Goal: Information Seeking & Learning: Learn about a topic

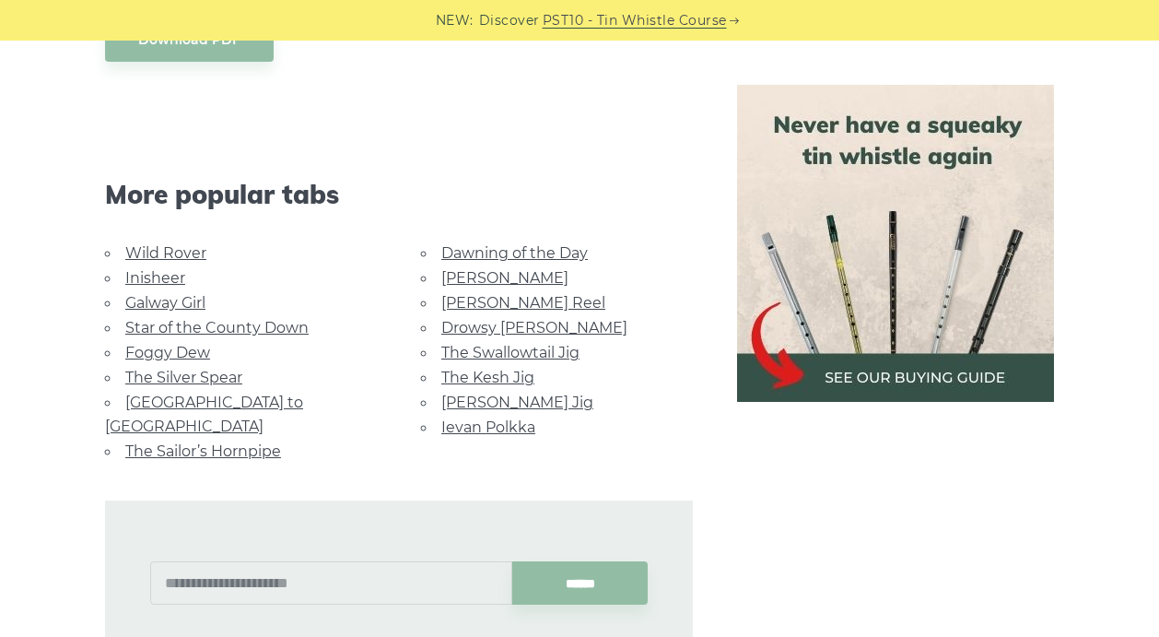
scroll to position [1086, 0]
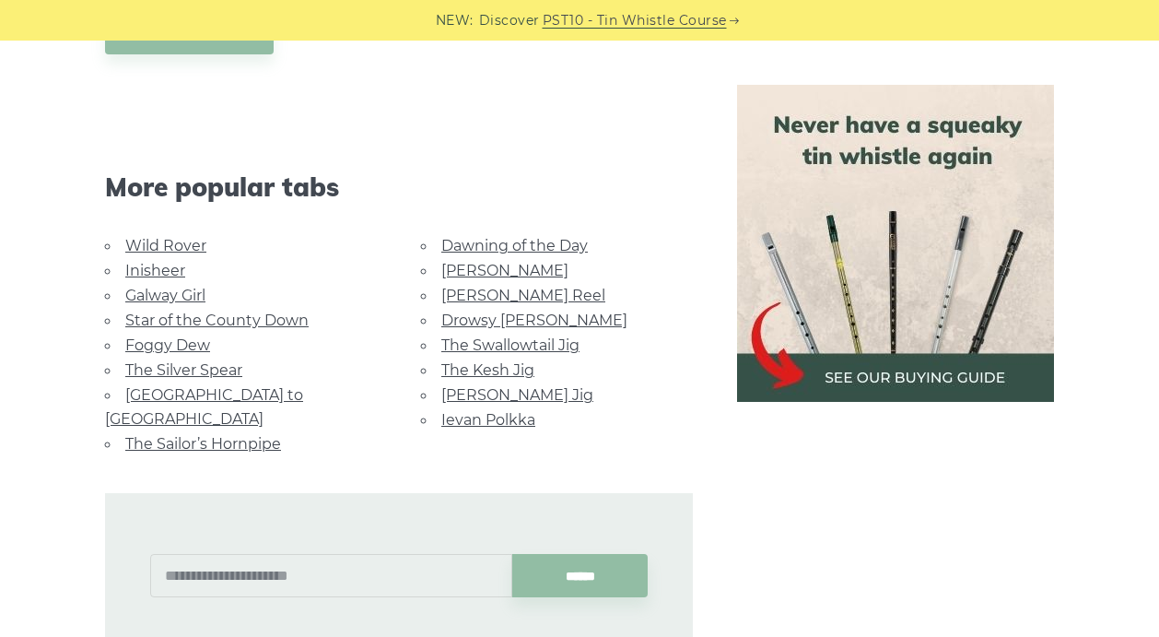
click at [185, 237] on link "Wild Rover" at bounding box center [165, 246] width 81 height 18
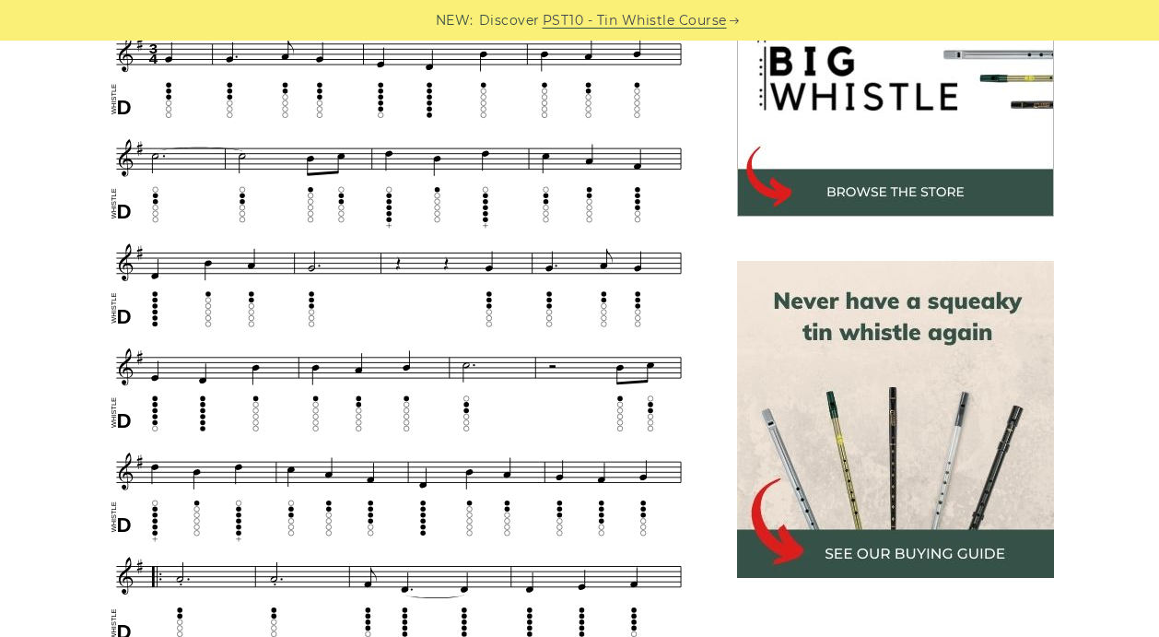
scroll to position [410, 0]
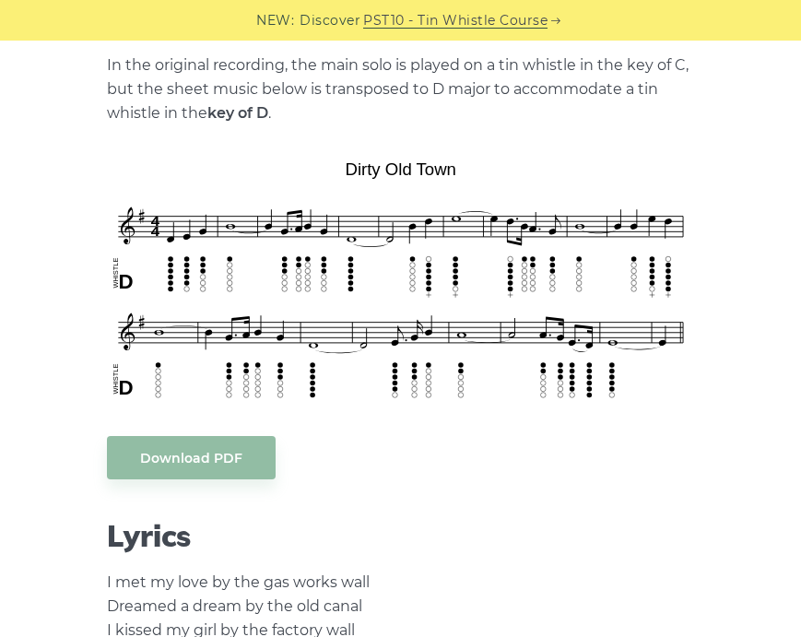
scroll to position [506, 0]
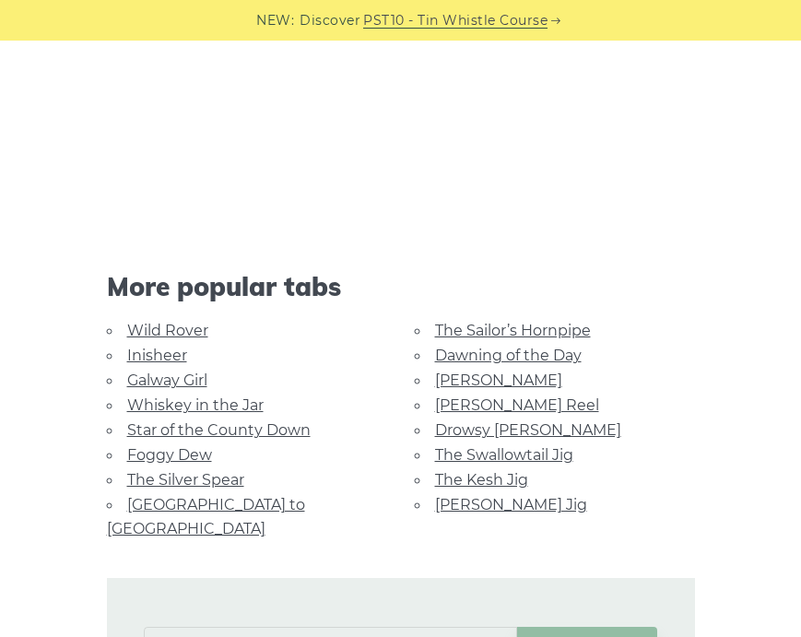
scroll to position [1644, 0]
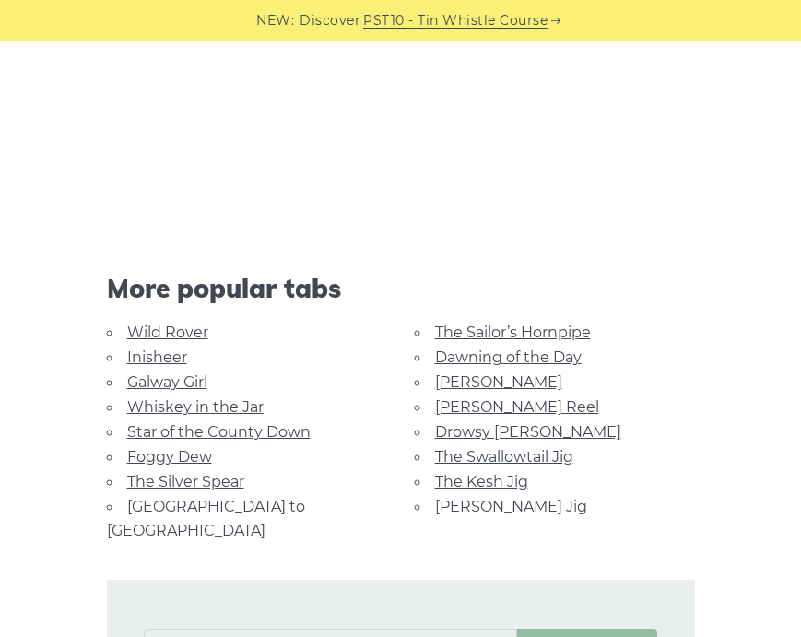
click at [147, 335] on link "Wild Rover" at bounding box center [167, 332] width 81 height 18
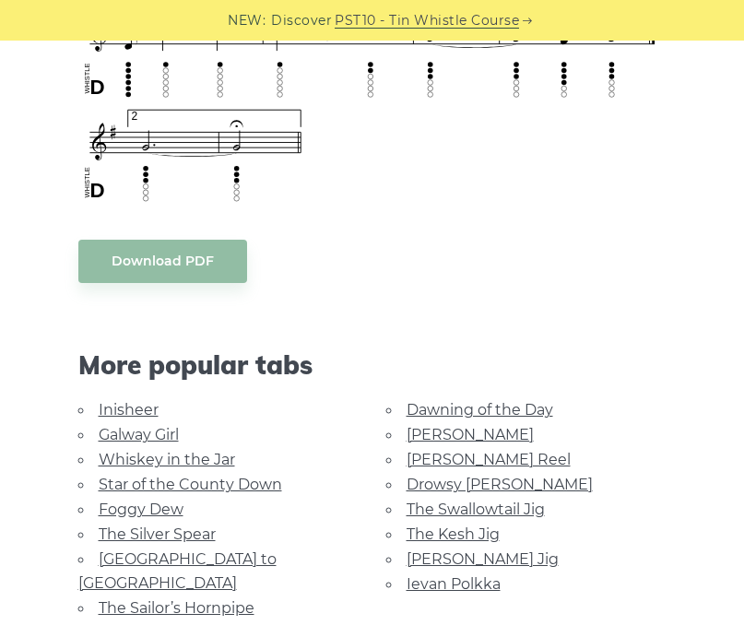
scroll to position [1420, 0]
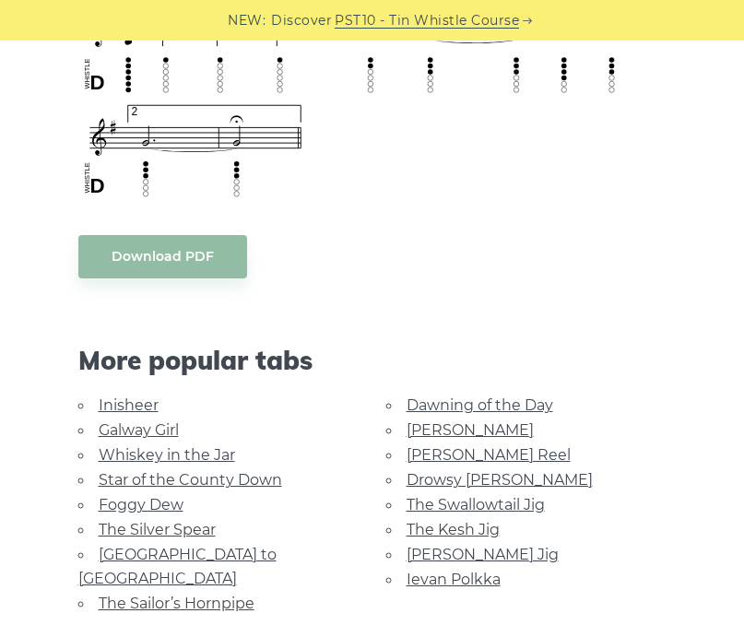
click at [121, 405] on link "Inisheer" at bounding box center [129, 405] width 60 height 18
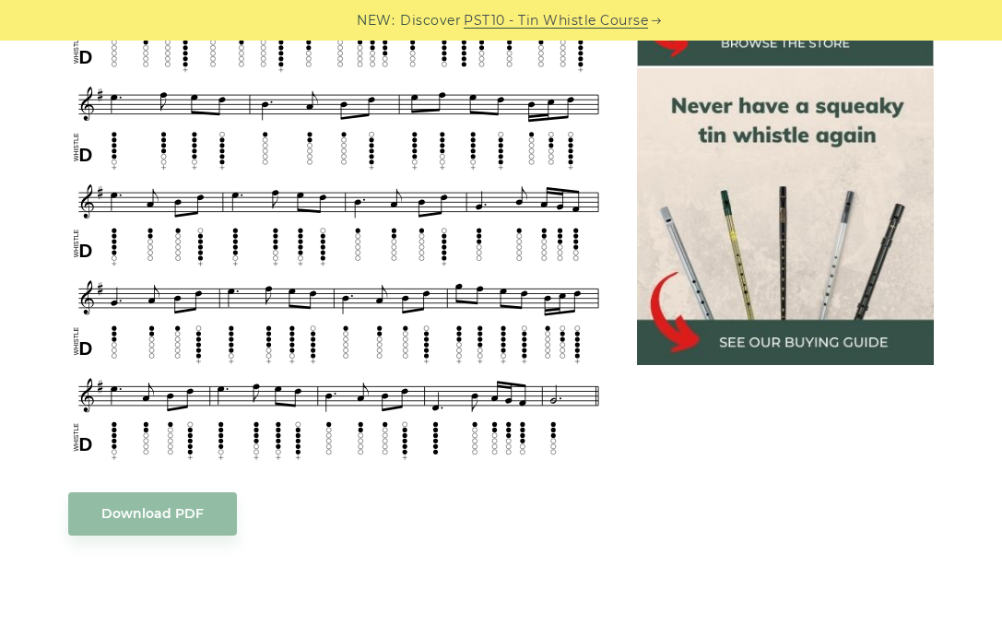
scroll to position [769, 0]
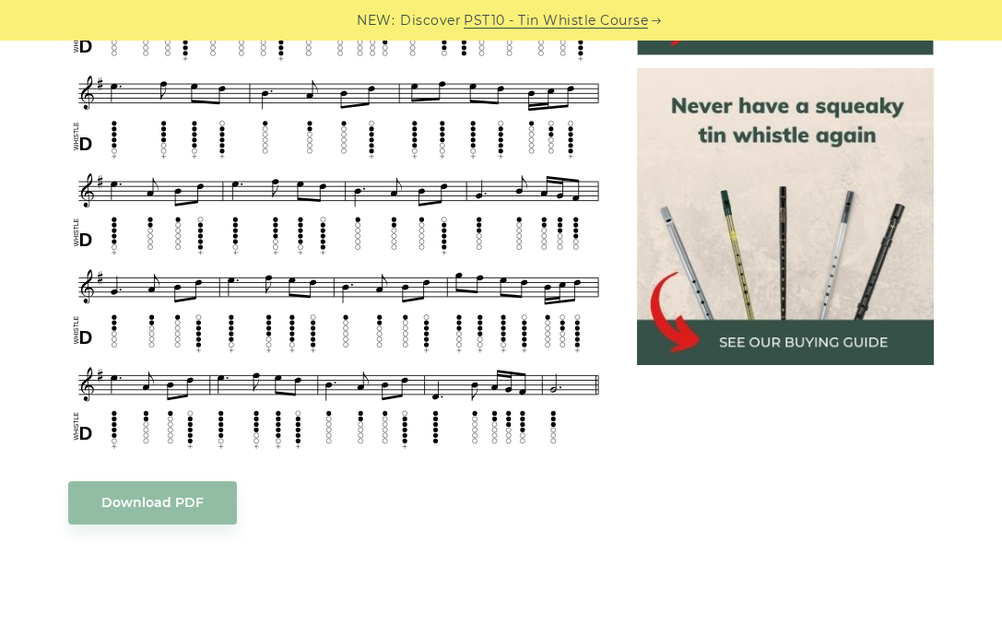
click at [46, 535] on div "Sheet music notes and tab to play Inisheer (Inis Oírr) on a tin whistle (penny …" at bounding box center [501, 427] width 974 height 1337
